Goal: Task Accomplishment & Management: Check status

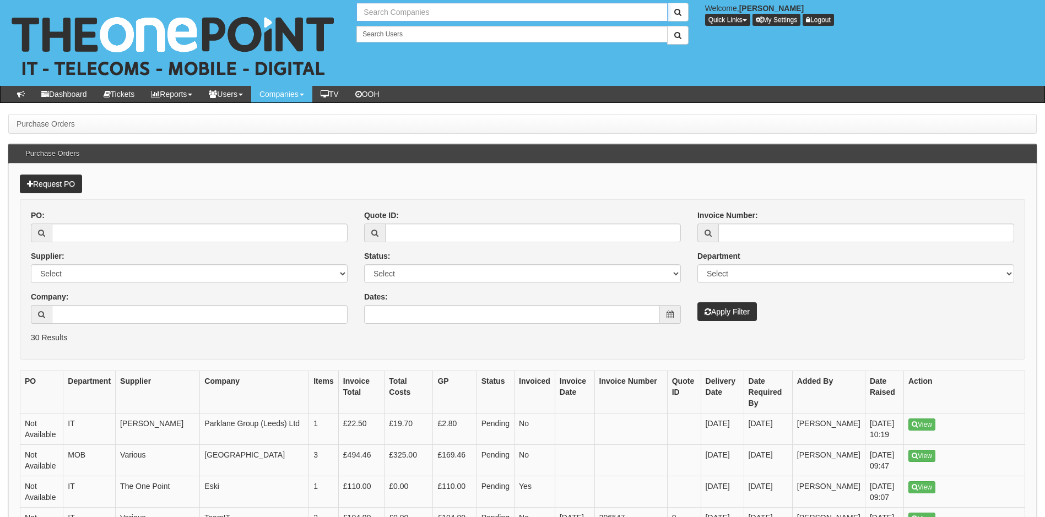
click at [400, 12] on input "text" at bounding box center [511, 12] width 311 height 19
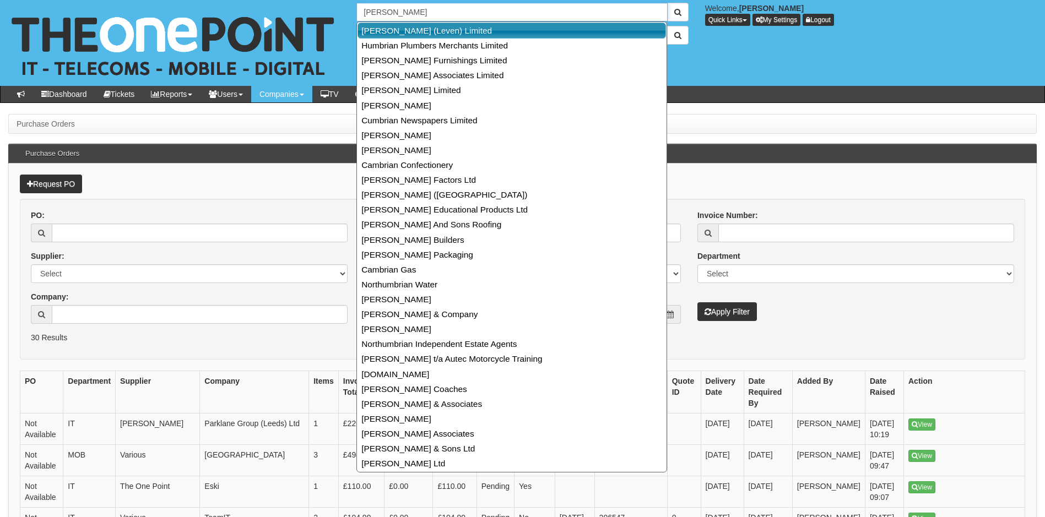
click at [400, 29] on link "[PERSON_NAME] (Leven) Limited" at bounding box center [511, 31] width 308 height 16
type input "[PERSON_NAME] (Leven) Limited"
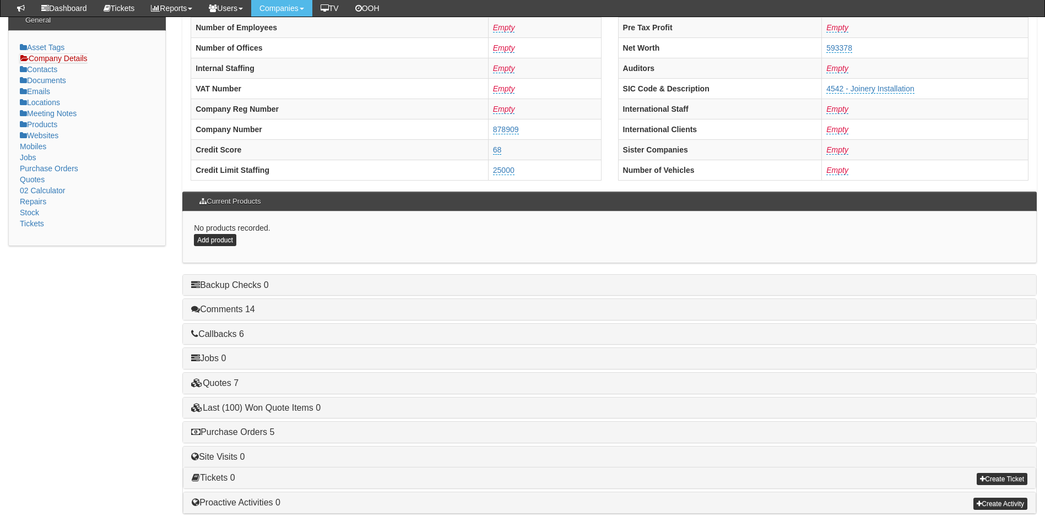
scroll to position [209, 0]
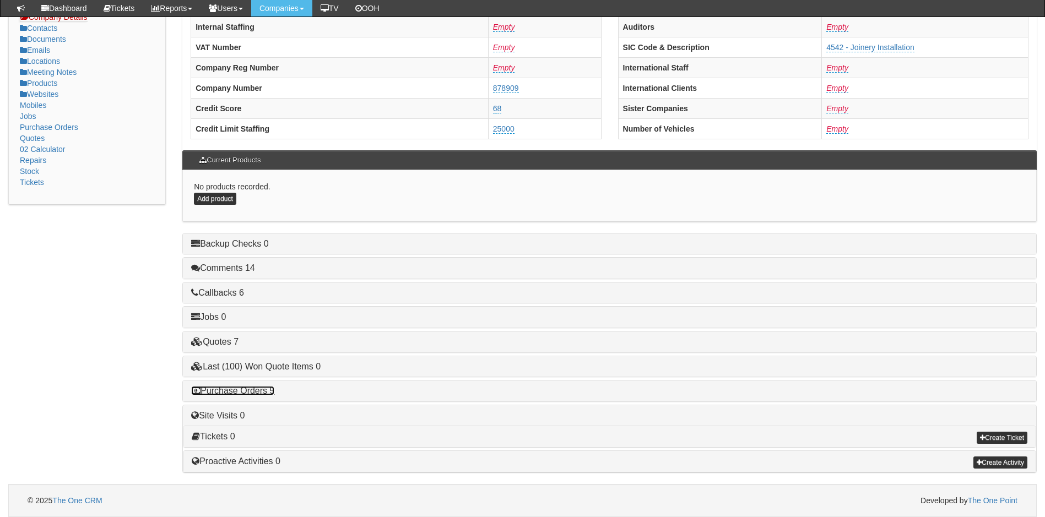
click at [256, 393] on link "Purchase Orders 5" at bounding box center [232, 390] width 83 height 9
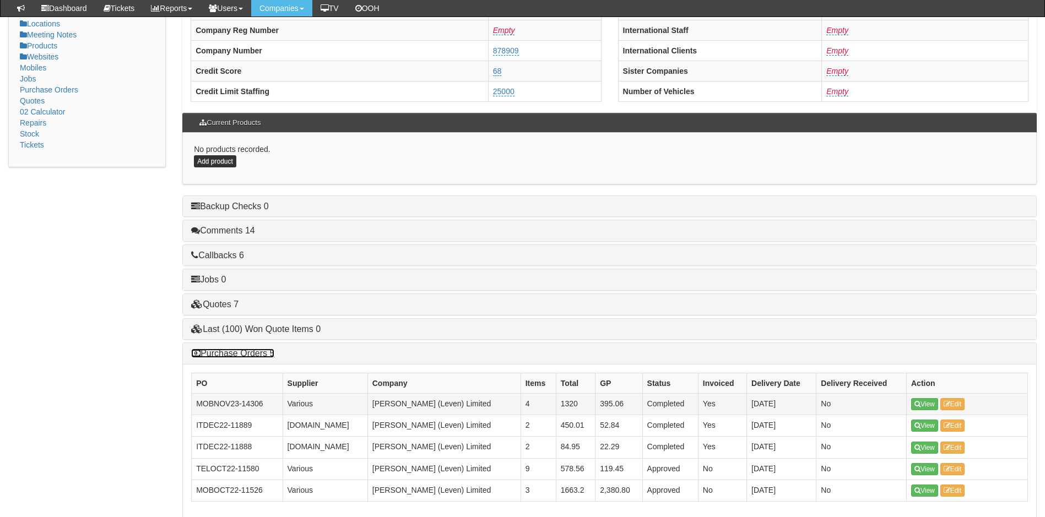
scroll to position [319, 0]
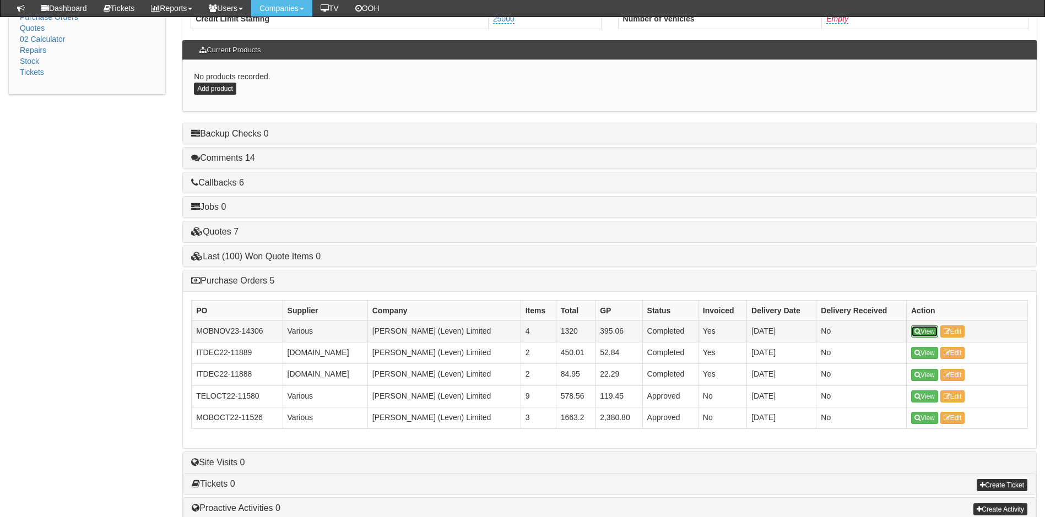
click at [922, 331] on link "View" at bounding box center [924, 331] width 27 height 12
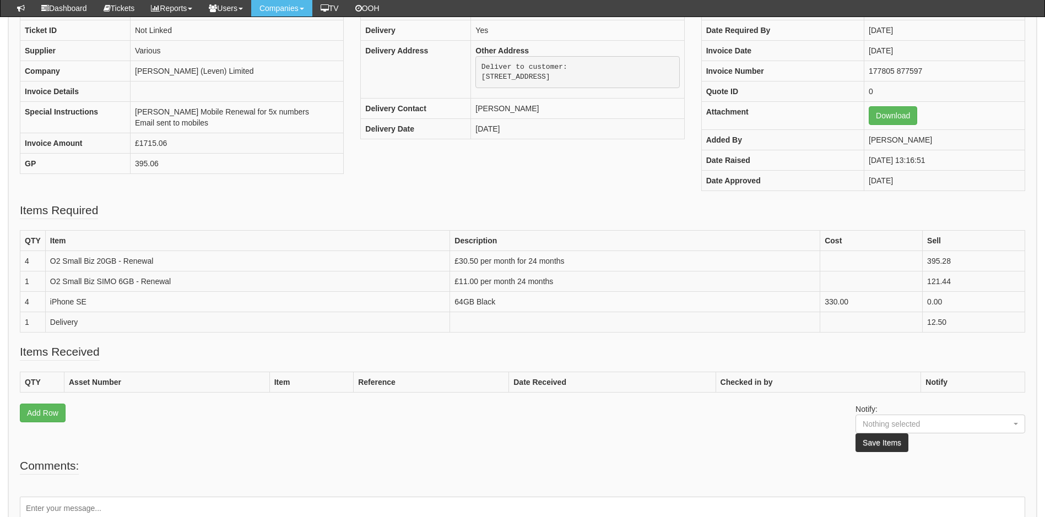
scroll to position [220, 0]
